Goal: Task Accomplishment & Management: Use online tool/utility

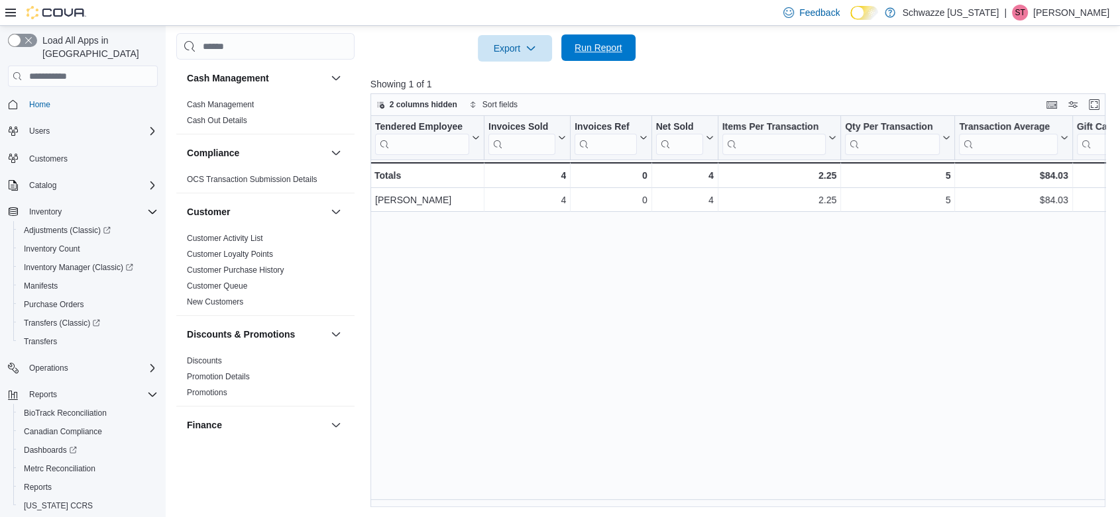
click at [606, 60] on span "Run Report" at bounding box center [598, 47] width 58 height 26
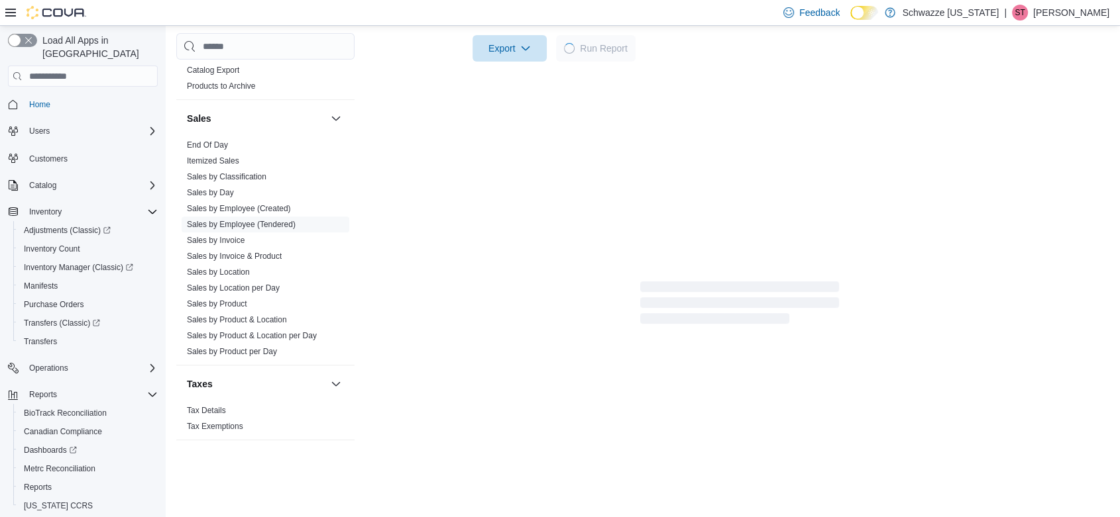
scroll to position [26, 0]
